Goal: Check status: Check status

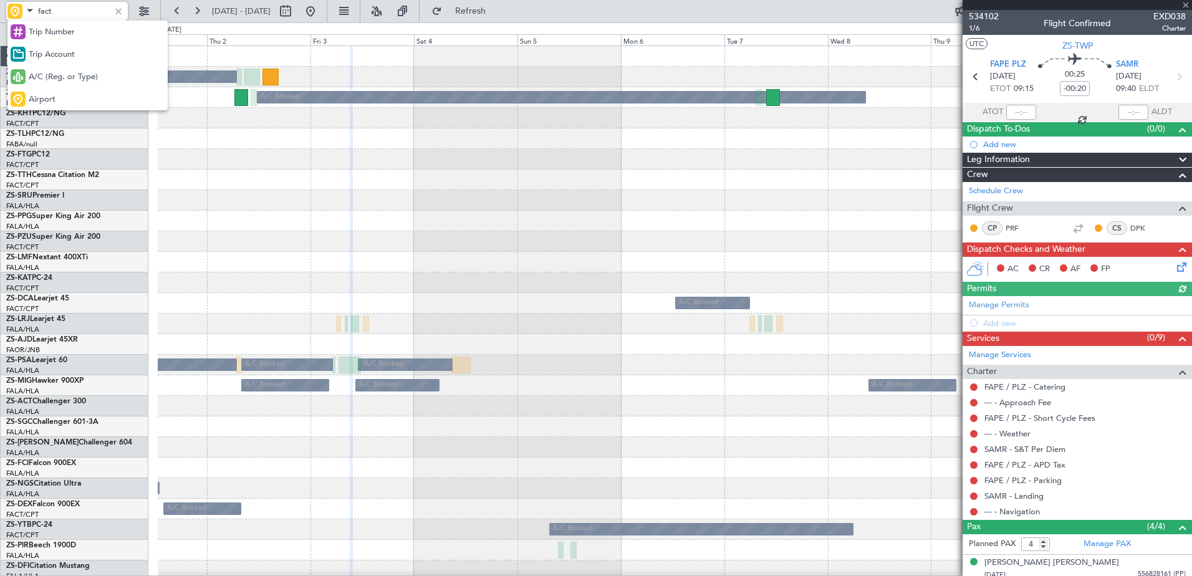
scroll to position [90, 0]
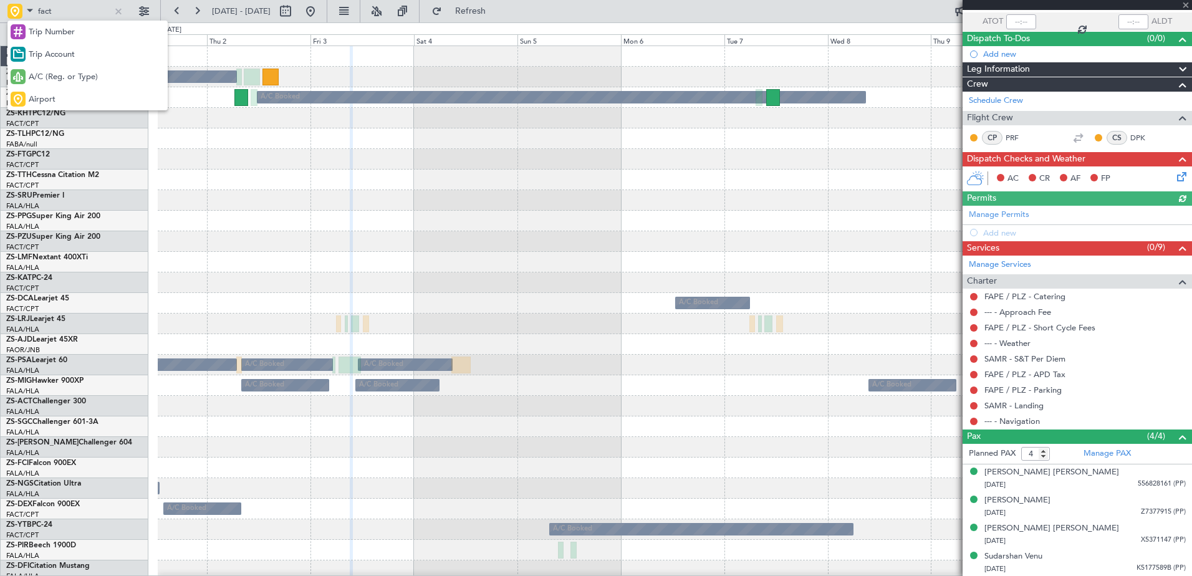
drag, startPoint x: 44, startPoint y: 79, endPoint x: 48, endPoint y: 66, distance: 13.8
click at [47, 74] on span "A/C (Reg. or Type)" at bounding box center [63, 77] width 69 height 12
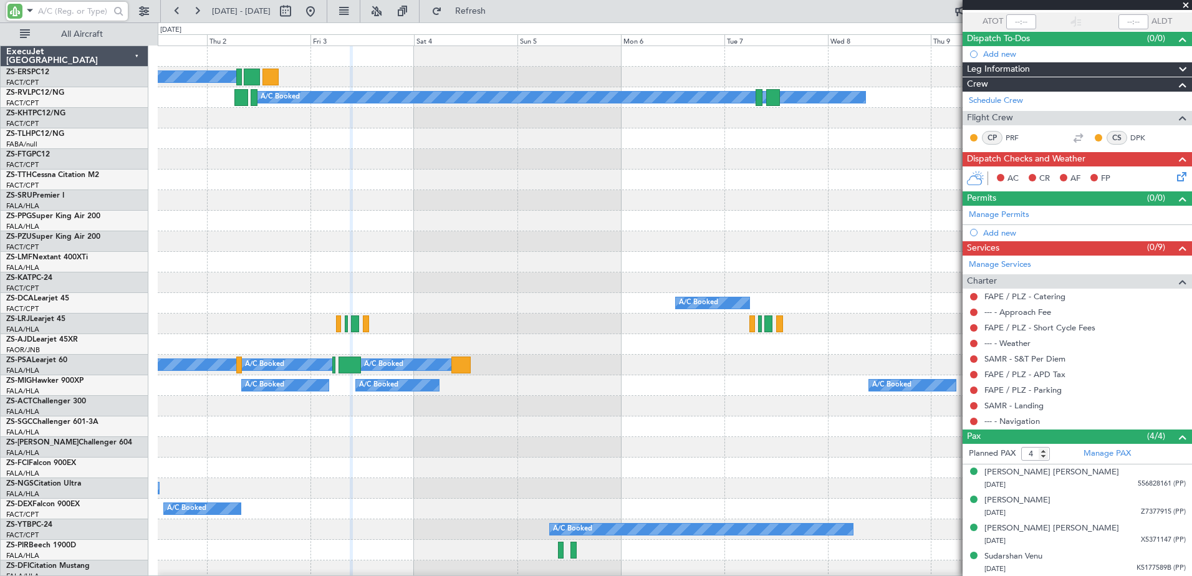
drag, startPoint x: 48, startPoint y: 66, endPoint x: 55, endPoint y: 16, distance: 51.0
click at [55, 16] on input "text" at bounding box center [74, 11] width 72 height 19
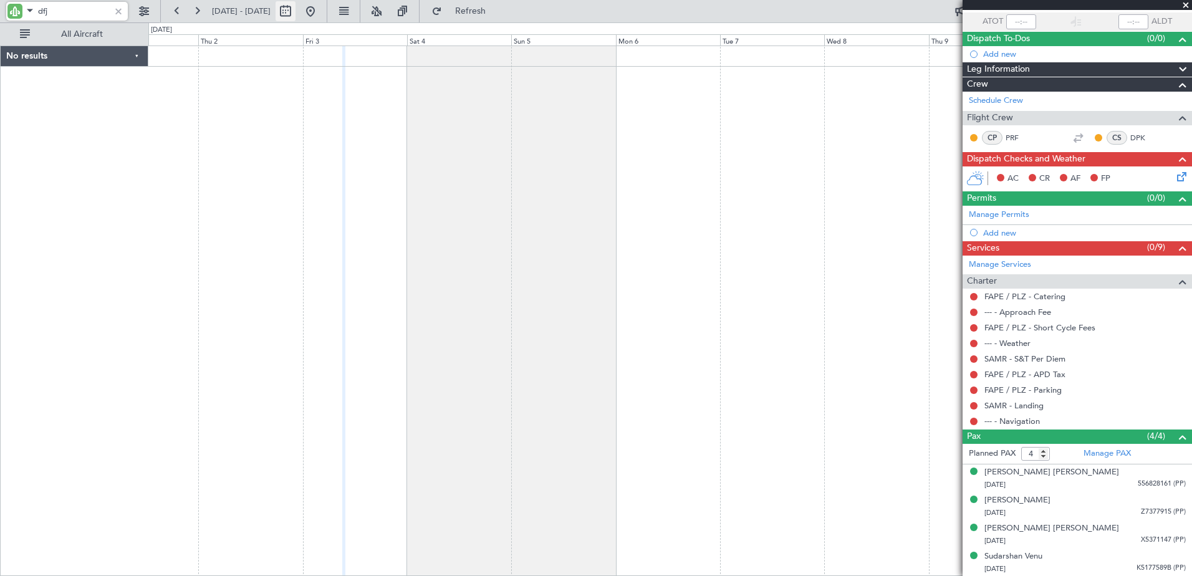
type input "dfj"
click at [295, 10] on button at bounding box center [285, 11] width 20 height 20
select select "10"
select select "2025"
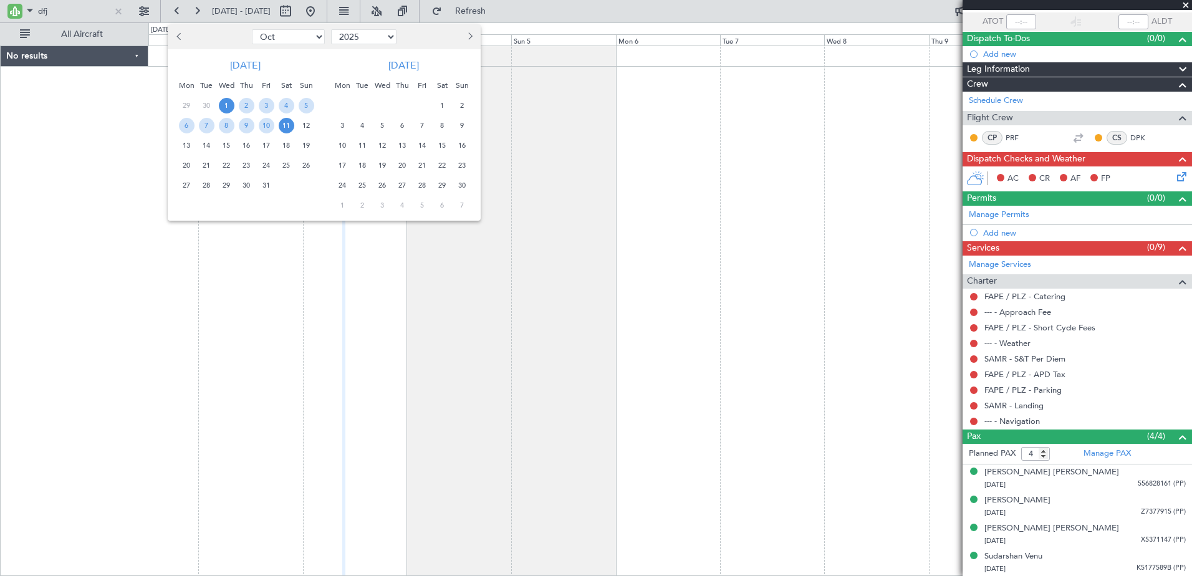
click at [269, 38] on select "Jan Feb Mar Apr May Jun Jul Aug Sep Oct Nov Dec" at bounding box center [288, 36] width 73 height 15
select select "7"
click at [252, 29] on select "Jan Feb Mar Apr May Jun Jul Aug Sep Oct Nov Dec" at bounding box center [288, 36] width 73 height 15
click at [225, 108] on span "2" at bounding box center [227, 106] width 16 height 16
click at [231, 145] on span "16" at bounding box center [227, 146] width 16 height 16
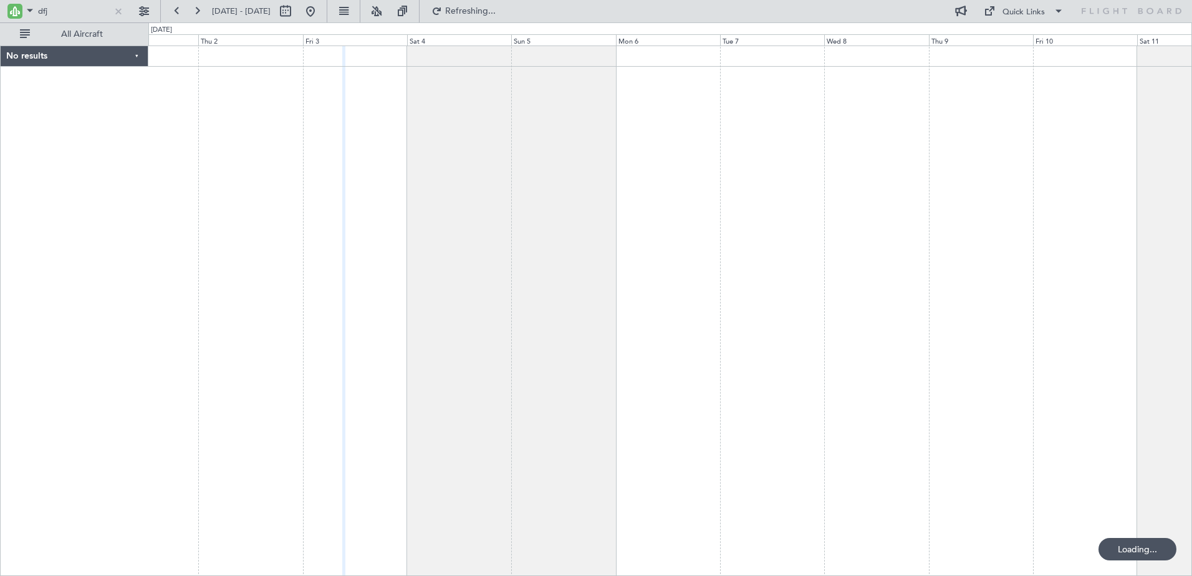
scroll to position [0, 0]
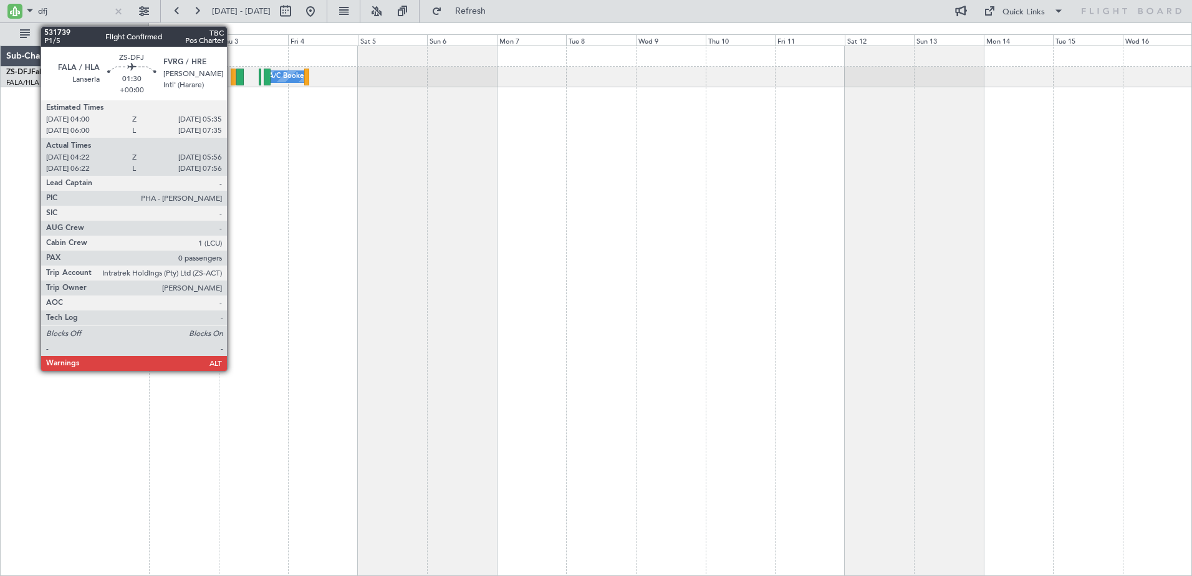
click at [232, 75] on div at bounding box center [233, 77] width 5 height 17
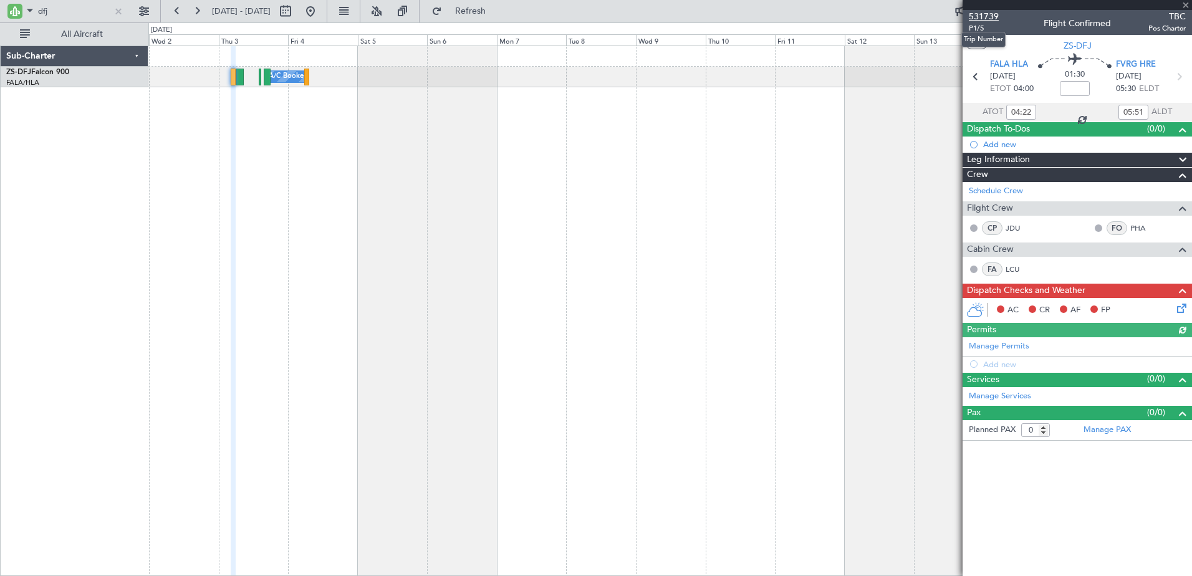
click at [984, 12] on span "531739" at bounding box center [984, 16] width 30 height 13
